Goal: Transaction & Acquisition: Purchase product/service

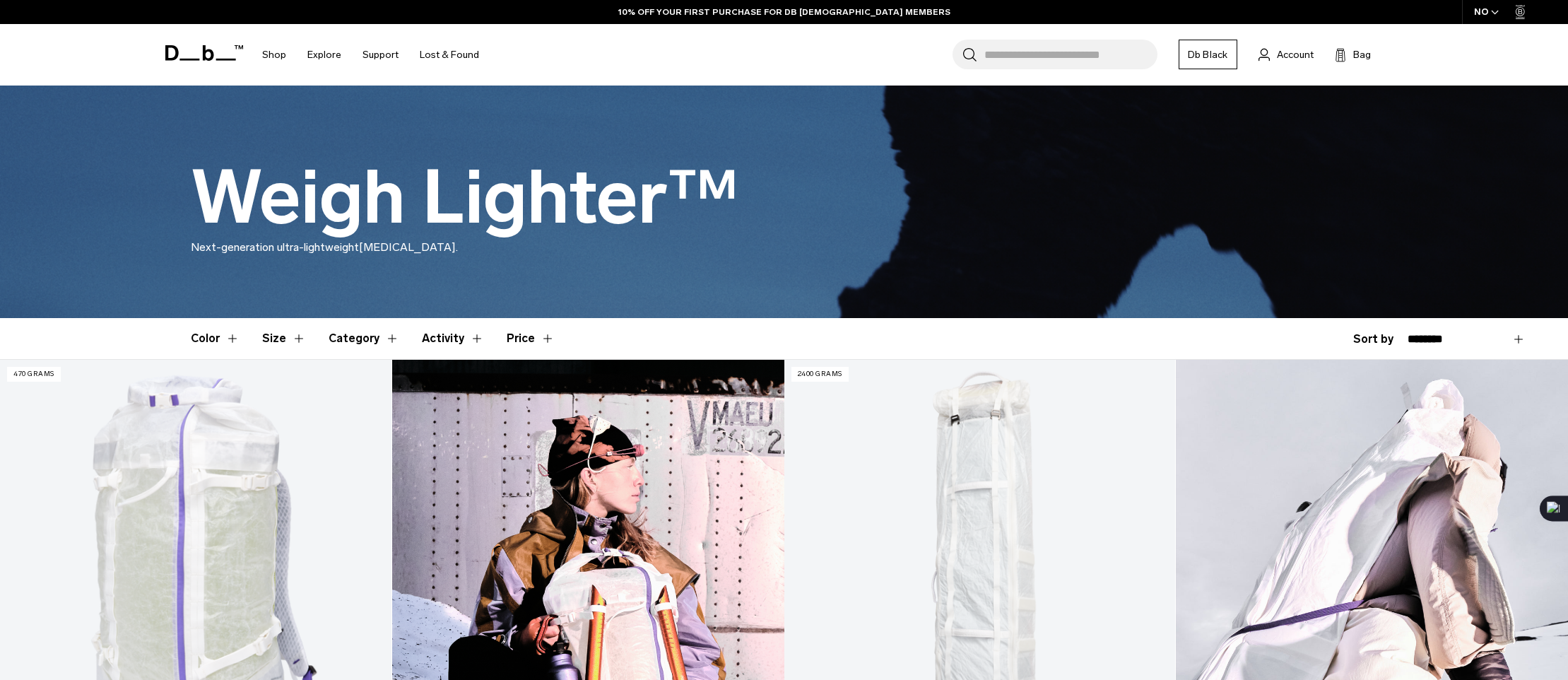
scroll to position [172, 0]
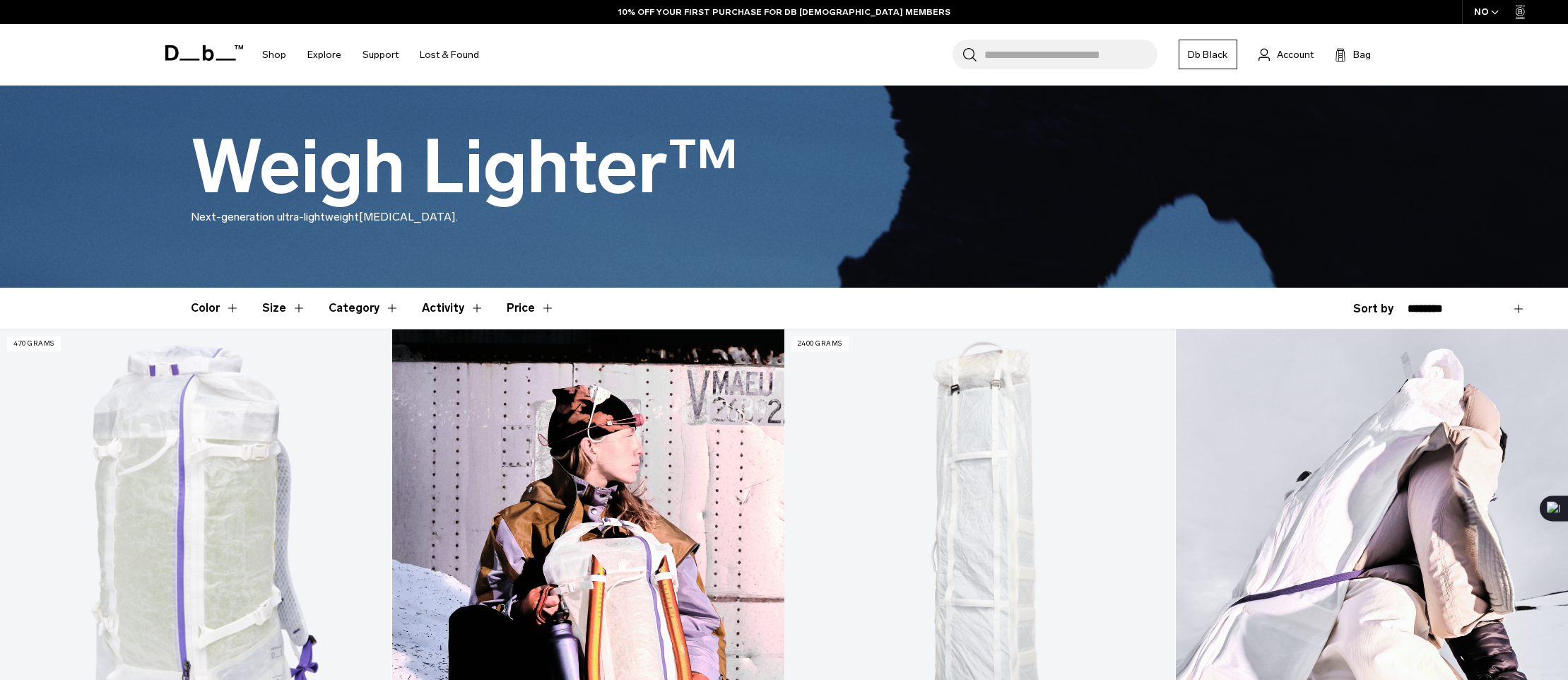
click at [468, 305] on button "Activity" at bounding box center [453, 308] width 62 height 41
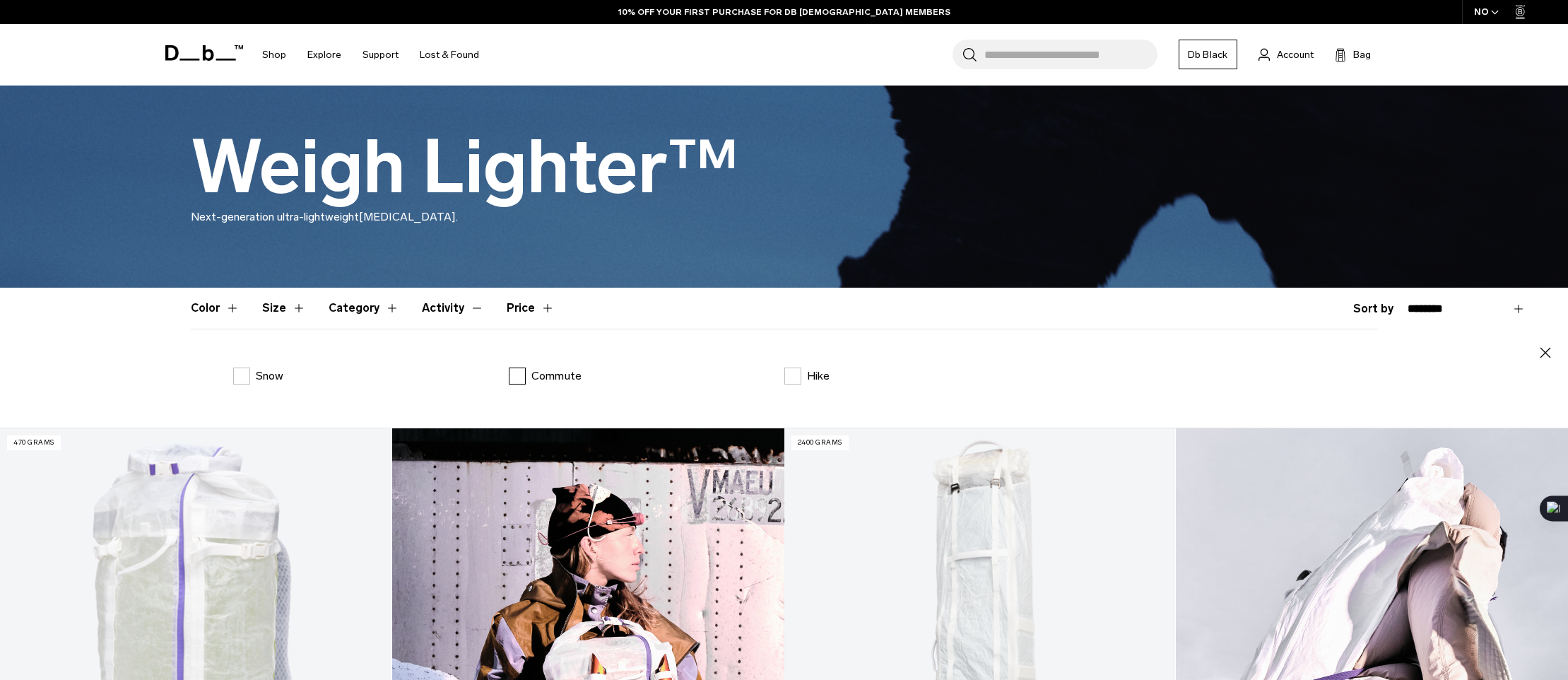
click at [515, 375] on label "Commute" at bounding box center [546, 375] width 73 height 17
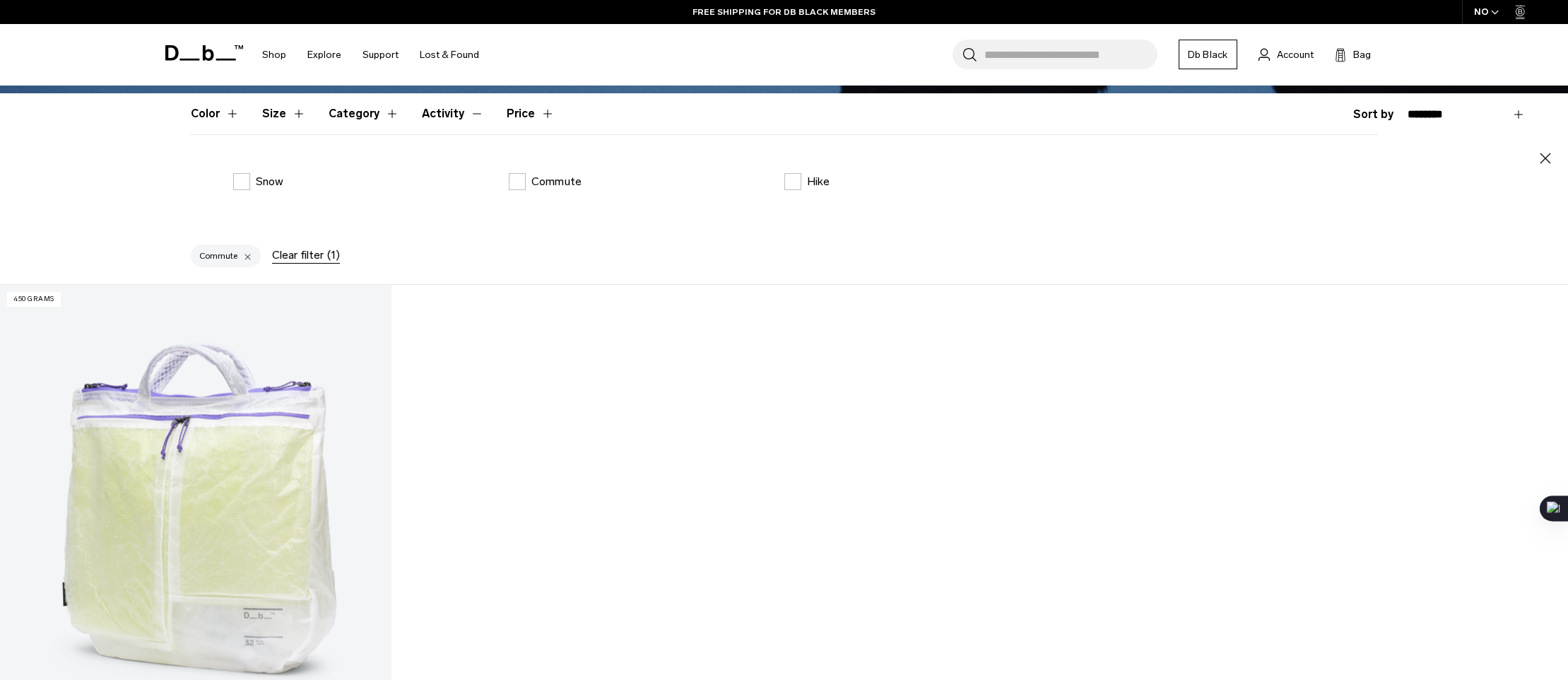
scroll to position [358, 0]
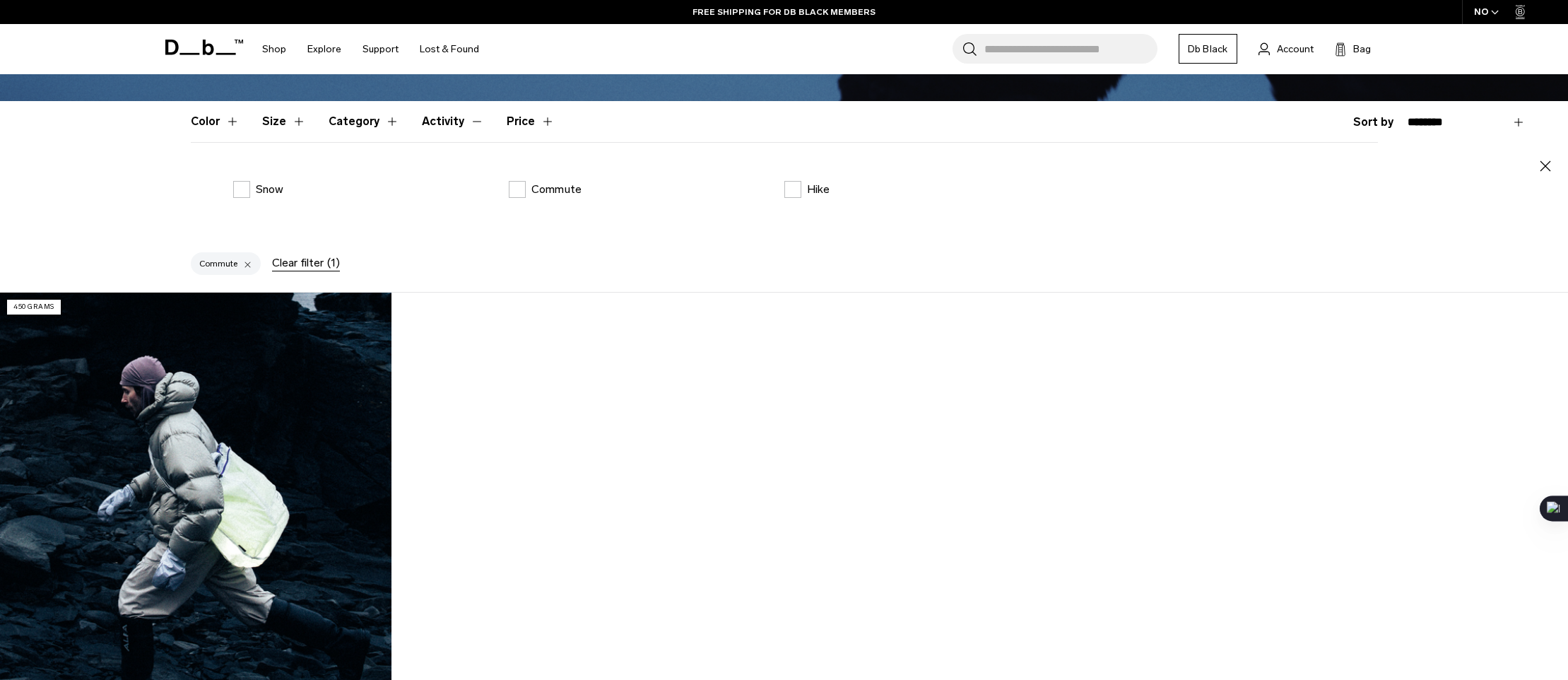
click at [311, 256] on div "Clear filter (1)" at bounding box center [306, 263] width 68 height 17
